Goal: Transaction & Acquisition: Purchase product/service

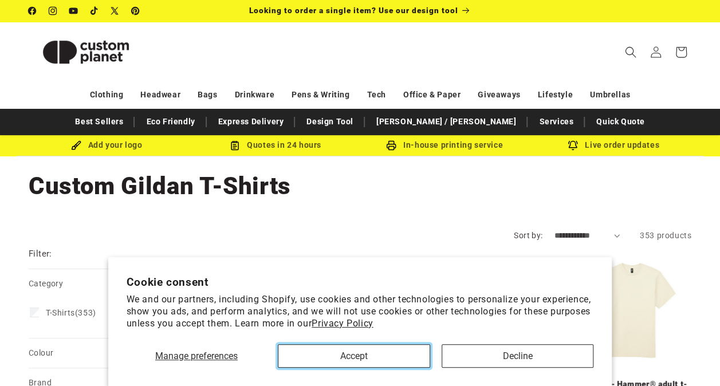
click at [349, 356] on button "Accept" at bounding box center [354, 355] width 152 height 23
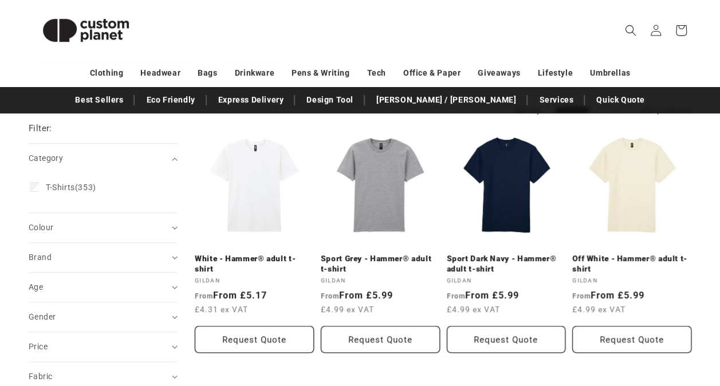
scroll to position [132, 0]
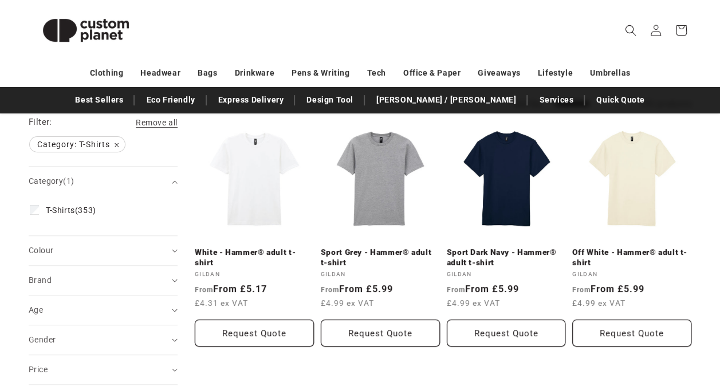
click at [145, 247] on div "Colour (0)" at bounding box center [98, 251] width 139 height 12
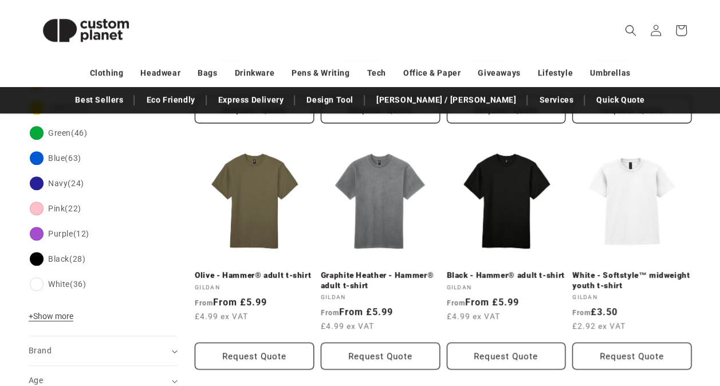
scroll to position [356, 0]
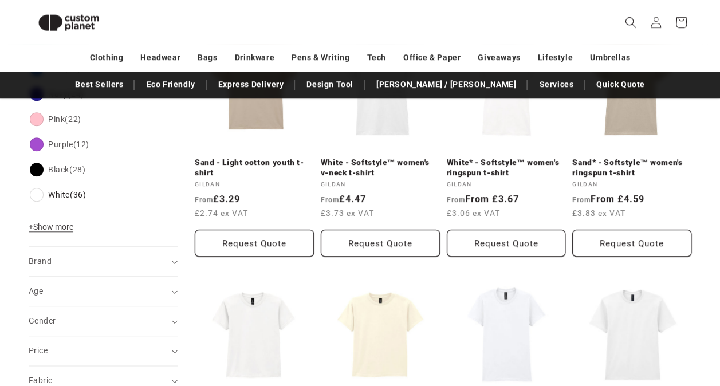
scroll to position [462, 0]
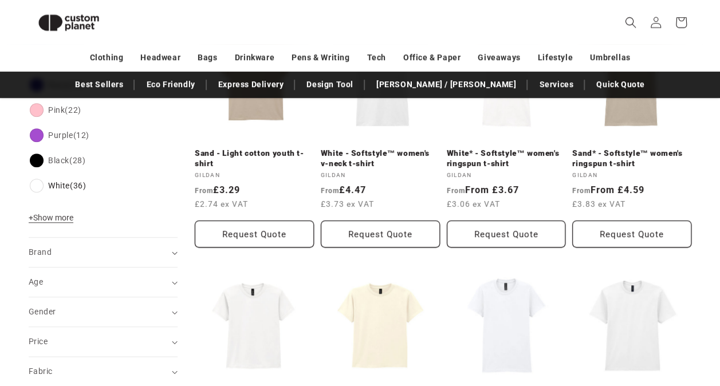
click at [139, 257] on div "Brand (0)" at bounding box center [98, 252] width 139 height 12
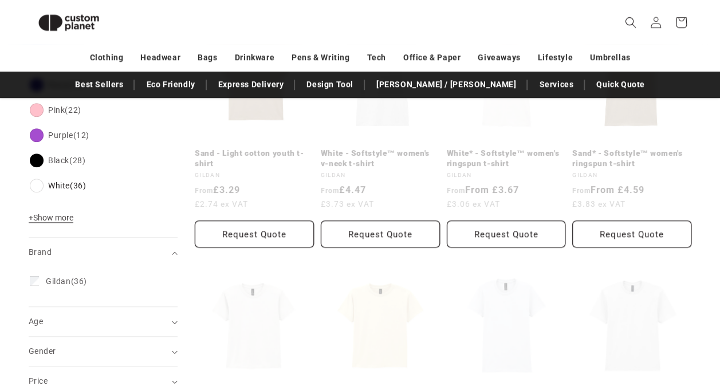
scroll to position [484, 0]
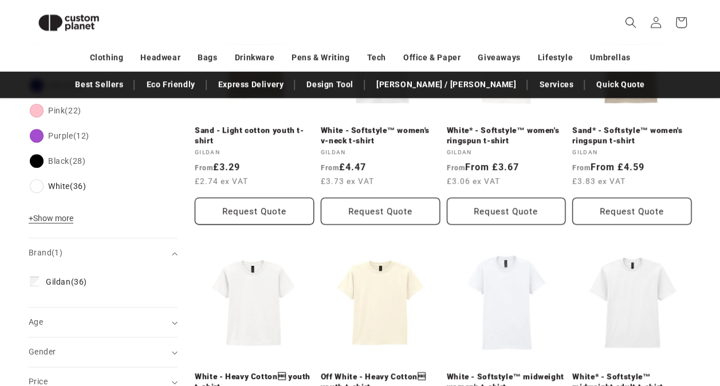
click at [293, 128] on link "Sand - Light cotton youth t-shirt" at bounding box center [254, 135] width 119 height 20
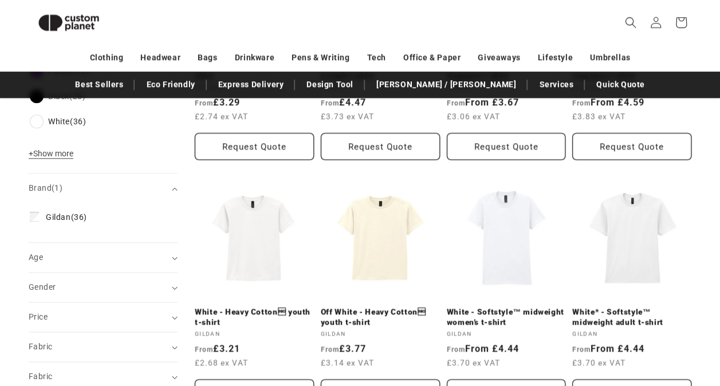
scroll to position [577, 0]
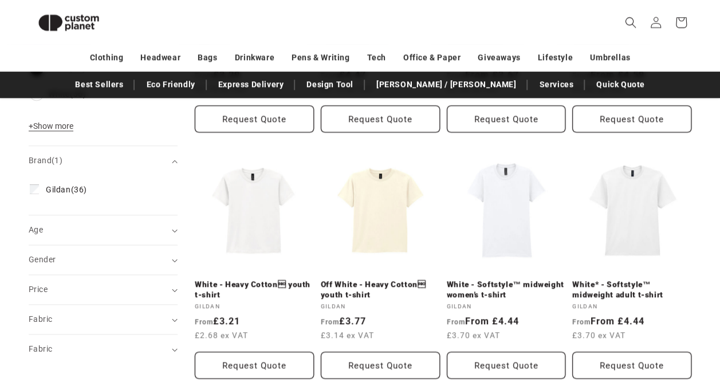
click at [174, 235] on summary "Age (0)" at bounding box center [103, 229] width 149 height 29
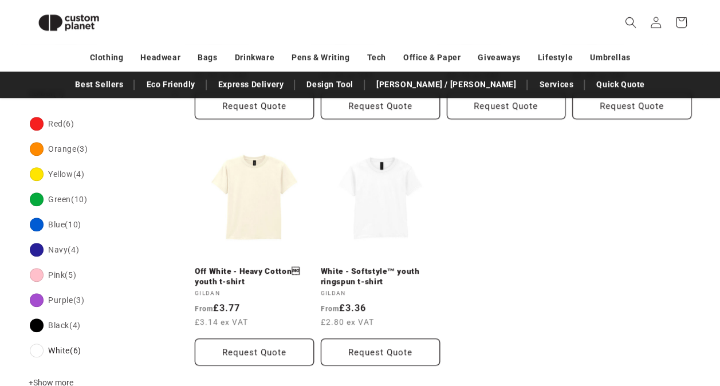
scroll to position [342, 0]
click at [400, 269] on link "White - Softstyle™ youth ringspun t-shirt" at bounding box center [380, 277] width 119 height 20
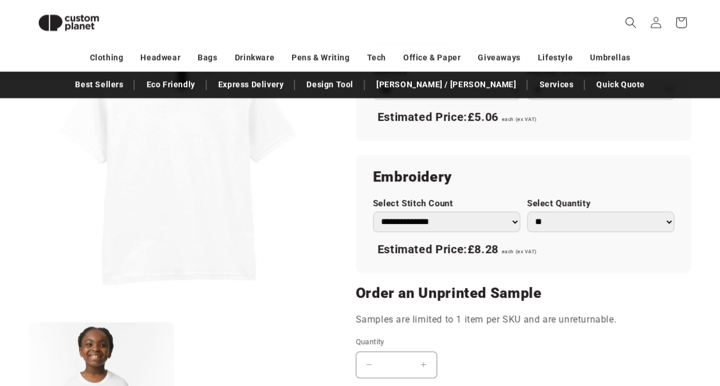
scroll to position [733, 0]
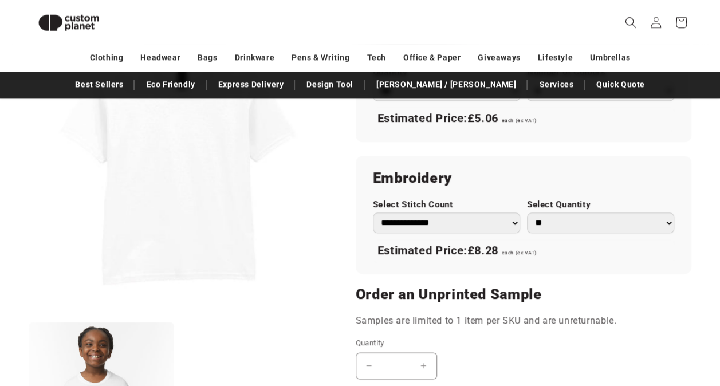
click at [665, 224] on select "** ** *** *** *** **** **** ****" at bounding box center [600, 222] width 147 height 20
select select "**"
click at [527, 212] on select "** ** *** *** *** **** **** ****" at bounding box center [600, 222] width 147 height 20
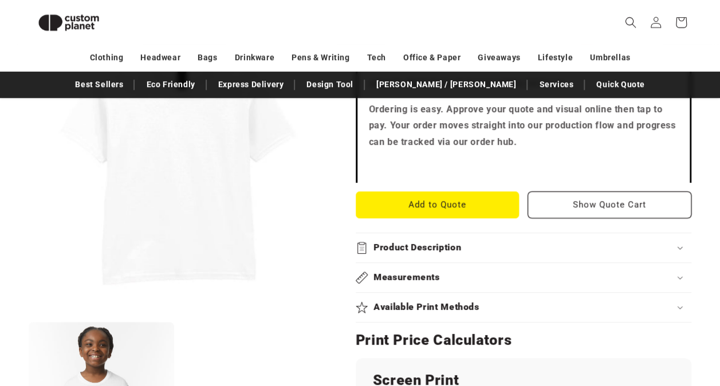
scroll to position [395, 0]
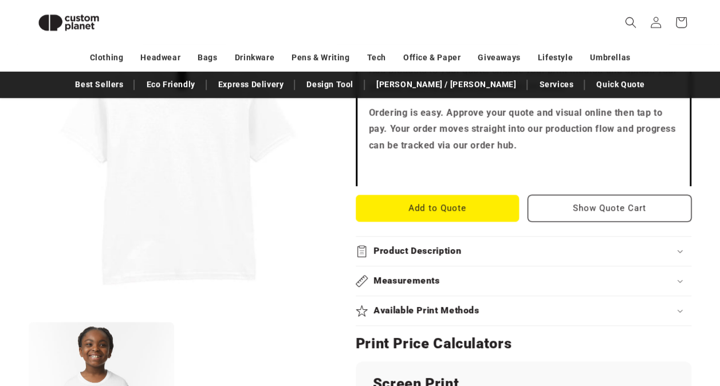
click at [677, 250] on icon at bounding box center [680, 251] width 6 height 3
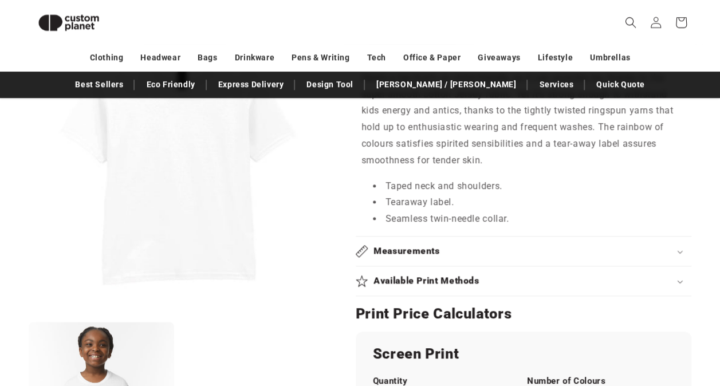
scroll to position [591, 0]
click at [677, 280] on icon at bounding box center [680, 281] width 6 height 3
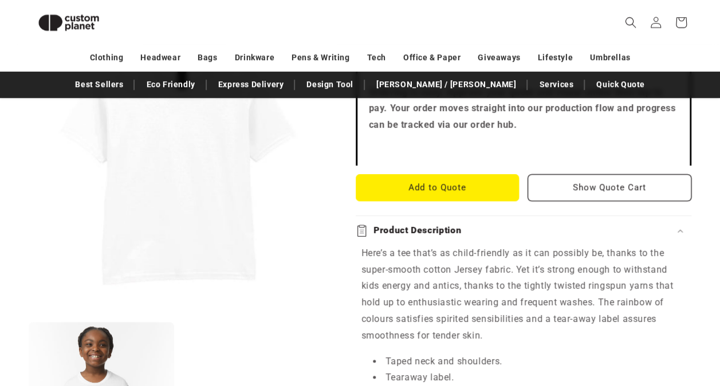
scroll to position [416, 0]
click at [636, 187] on button "Show Quote Cart" at bounding box center [609, 187] width 164 height 27
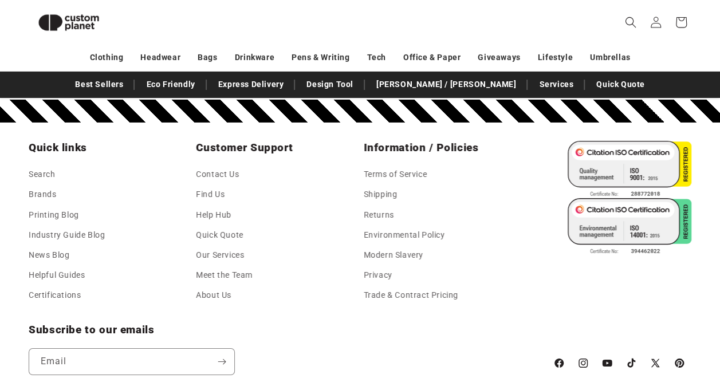
scroll to position [1957, 0]
